Goal: Find specific page/section: Find specific page/section

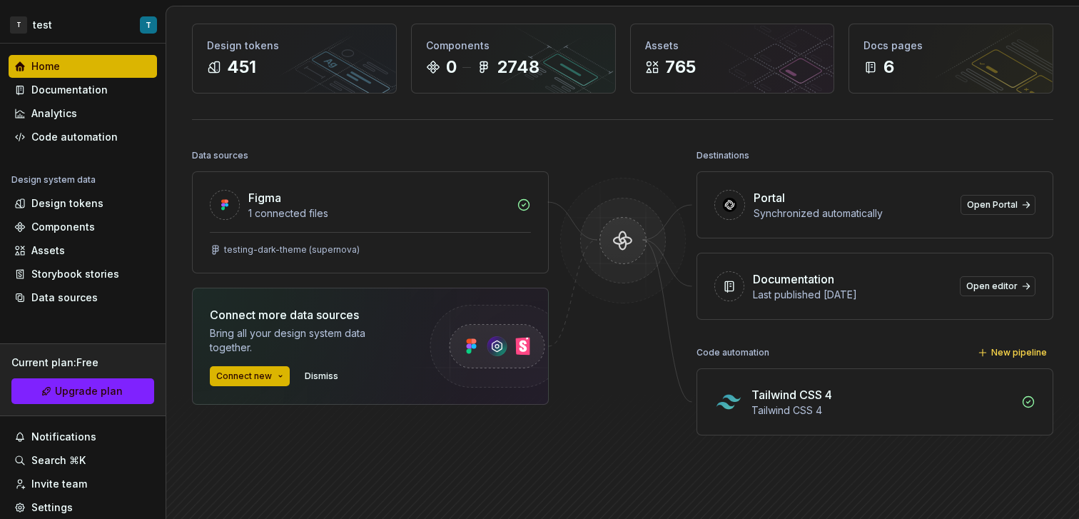
scroll to position [71, 0]
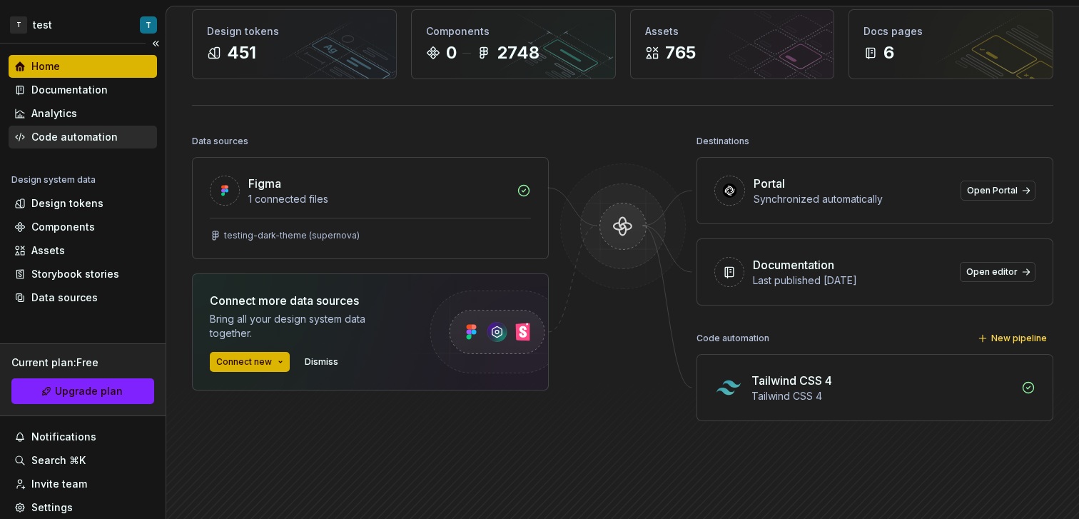
click at [93, 141] on div "Code automation" at bounding box center [74, 137] width 86 height 14
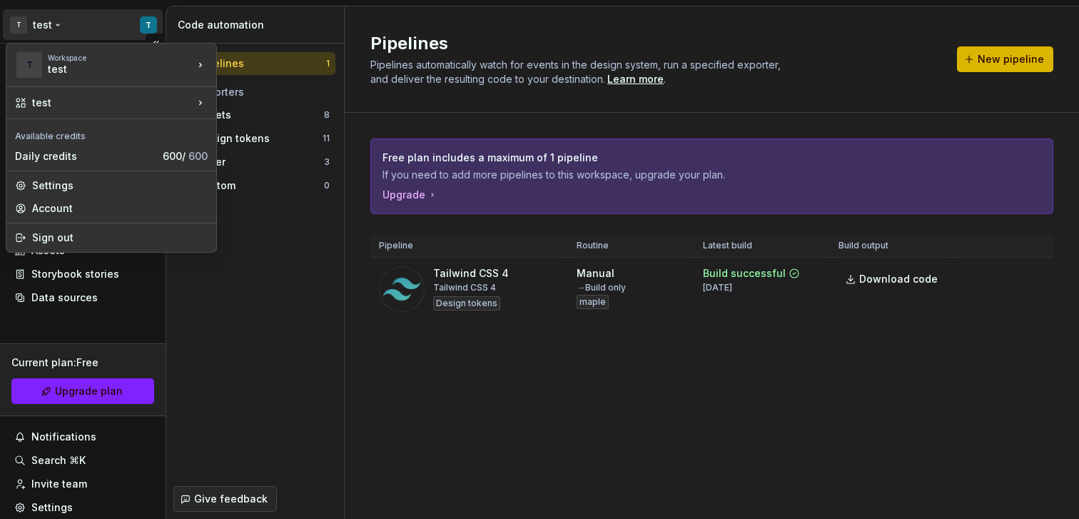
click at [56, 26] on html "T test T Home Documentation Analytics Code automation Design system data Design…" at bounding box center [539, 259] width 1079 height 519
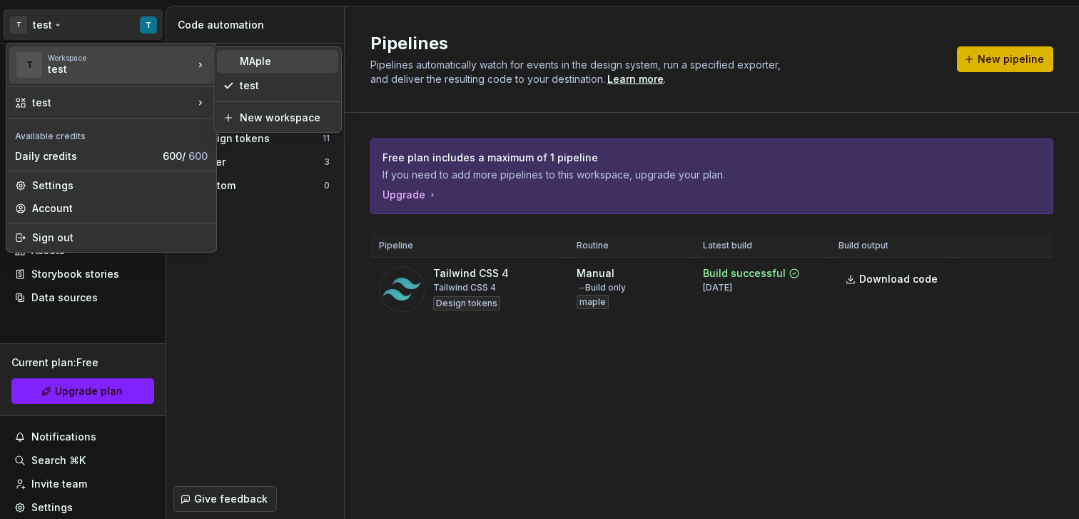
click at [298, 67] on div "MAple" at bounding box center [286, 61] width 93 height 14
